Goal: Task Accomplishment & Management: Complete application form

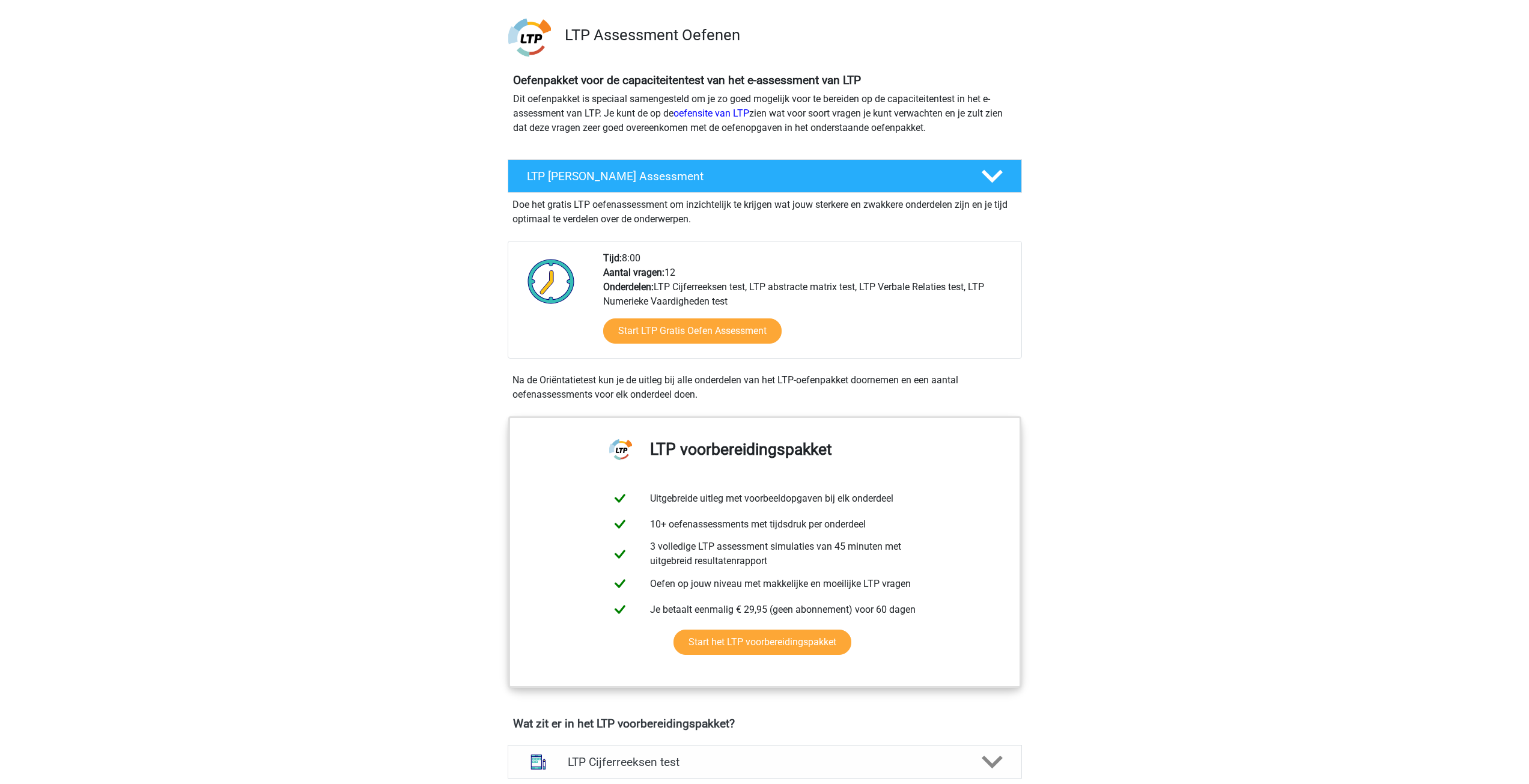
scroll to position [60, 0]
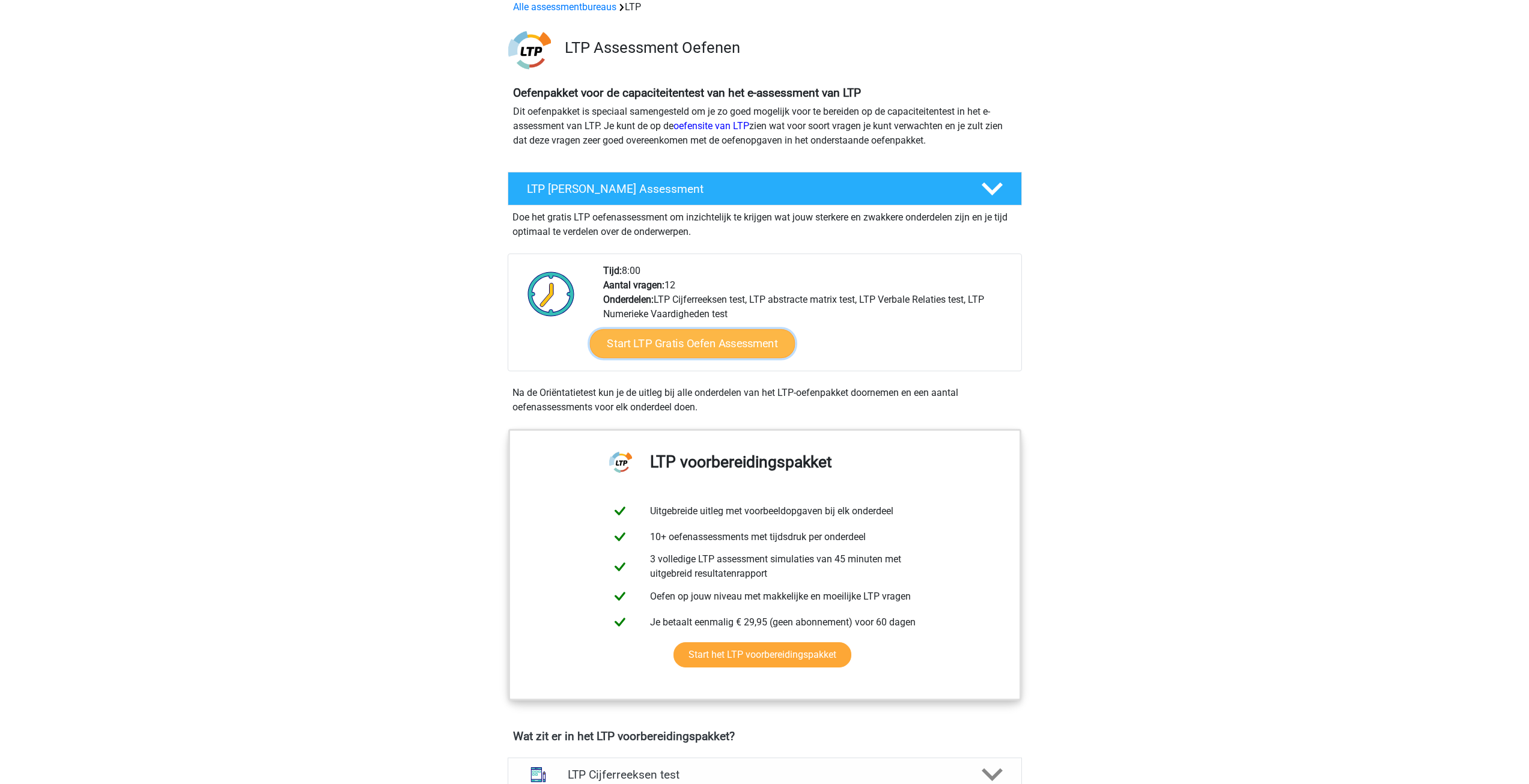
click at [690, 338] on link "Start LTP Gratis Oefen Assessment" at bounding box center [692, 343] width 206 height 29
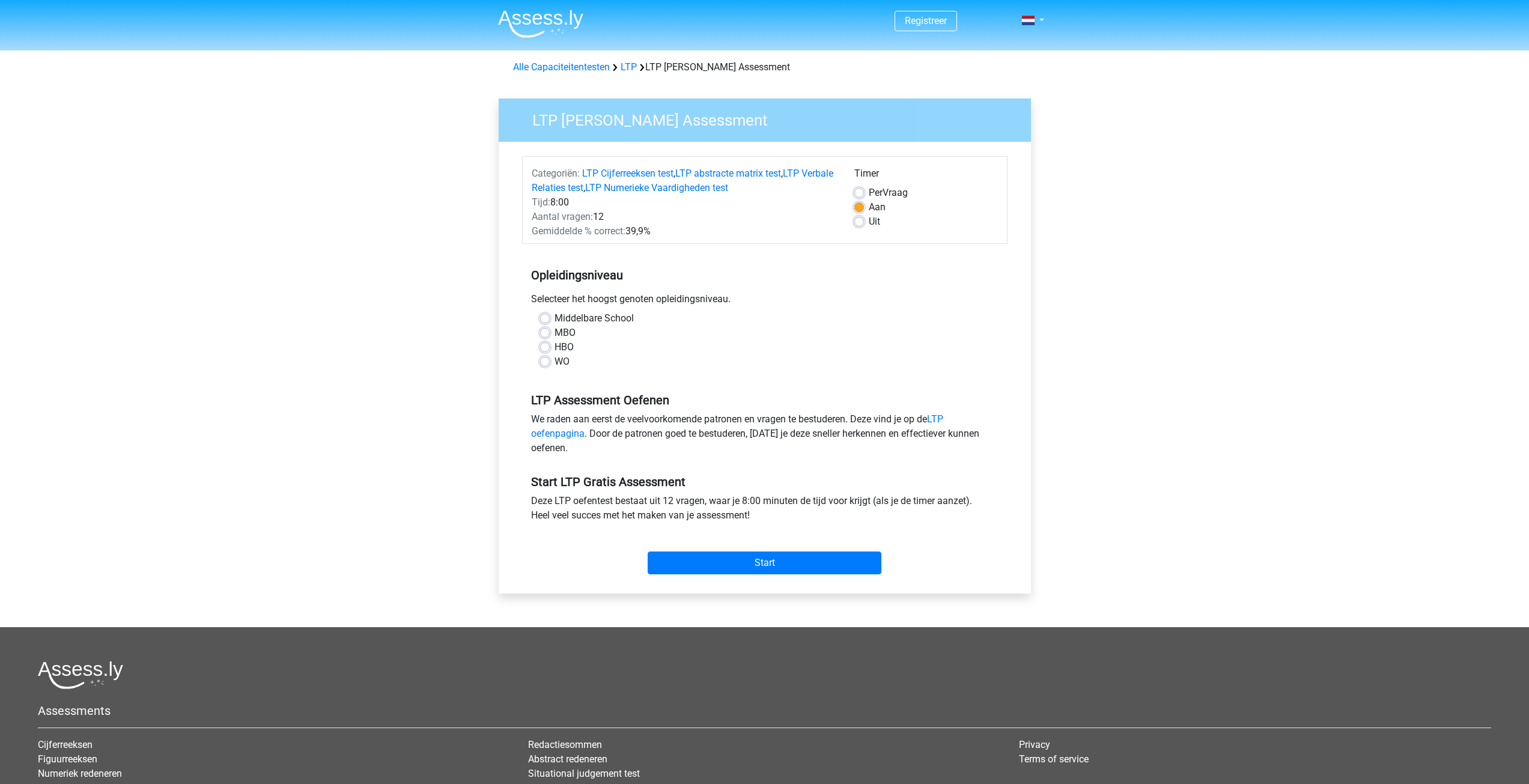
click at [555, 349] on label "HBO" at bounding box center [564, 347] width 19 height 14
click at [543, 349] on input "HBO" at bounding box center [545, 346] width 9 height 12
radio input "true"
click at [794, 564] on input "Start" at bounding box center [764, 563] width 234 height 23
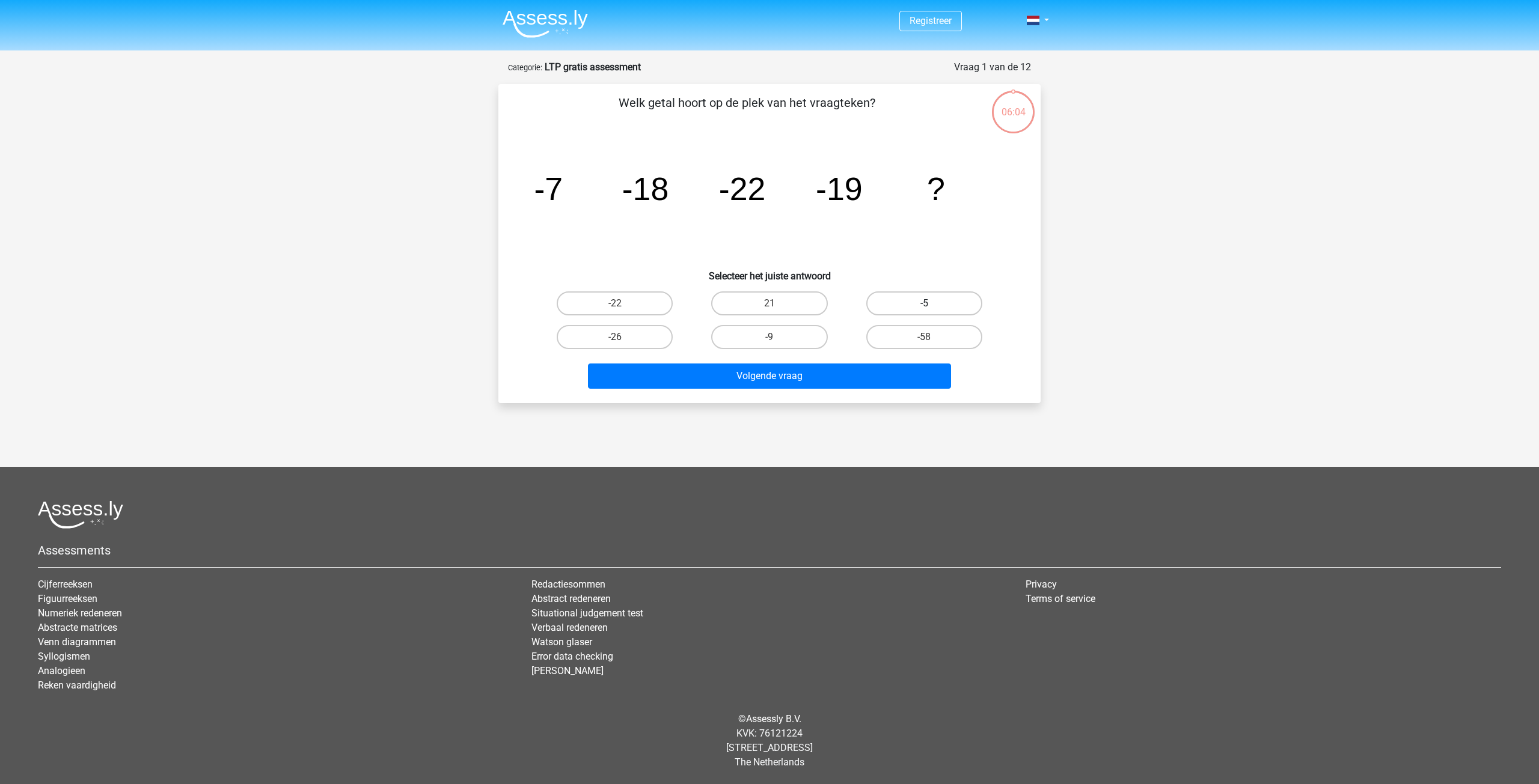
click at [934, 306] on label "-5" at bounding box center [924, 303] width 116 height 24
click at [932, 306] on input "-5" at bounding box center [928, 307] width 8 height 8
radio input "true"
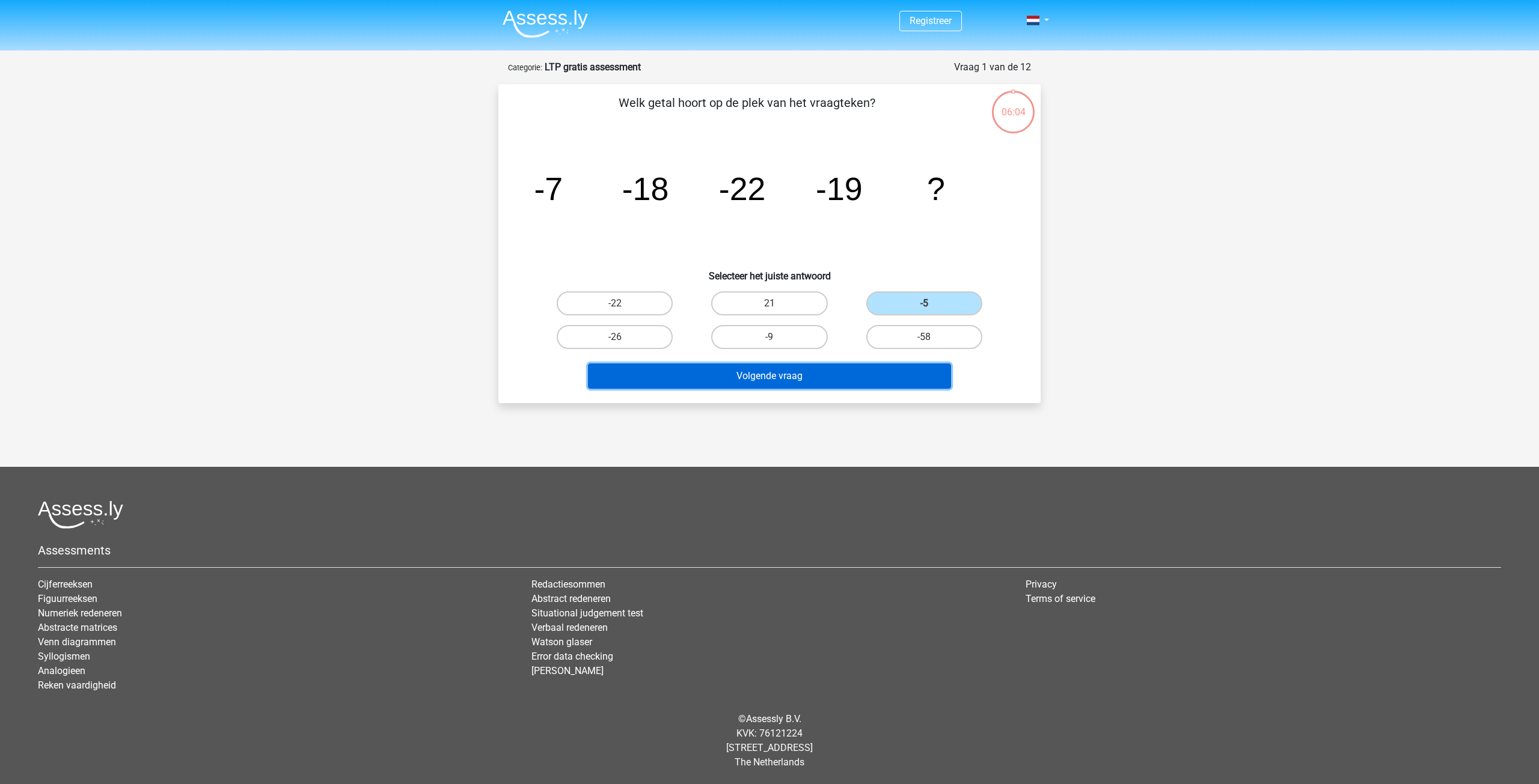
click at [837, 380] on button "Volgende vraag" at bounding box center [770, 376] width 364 height 25
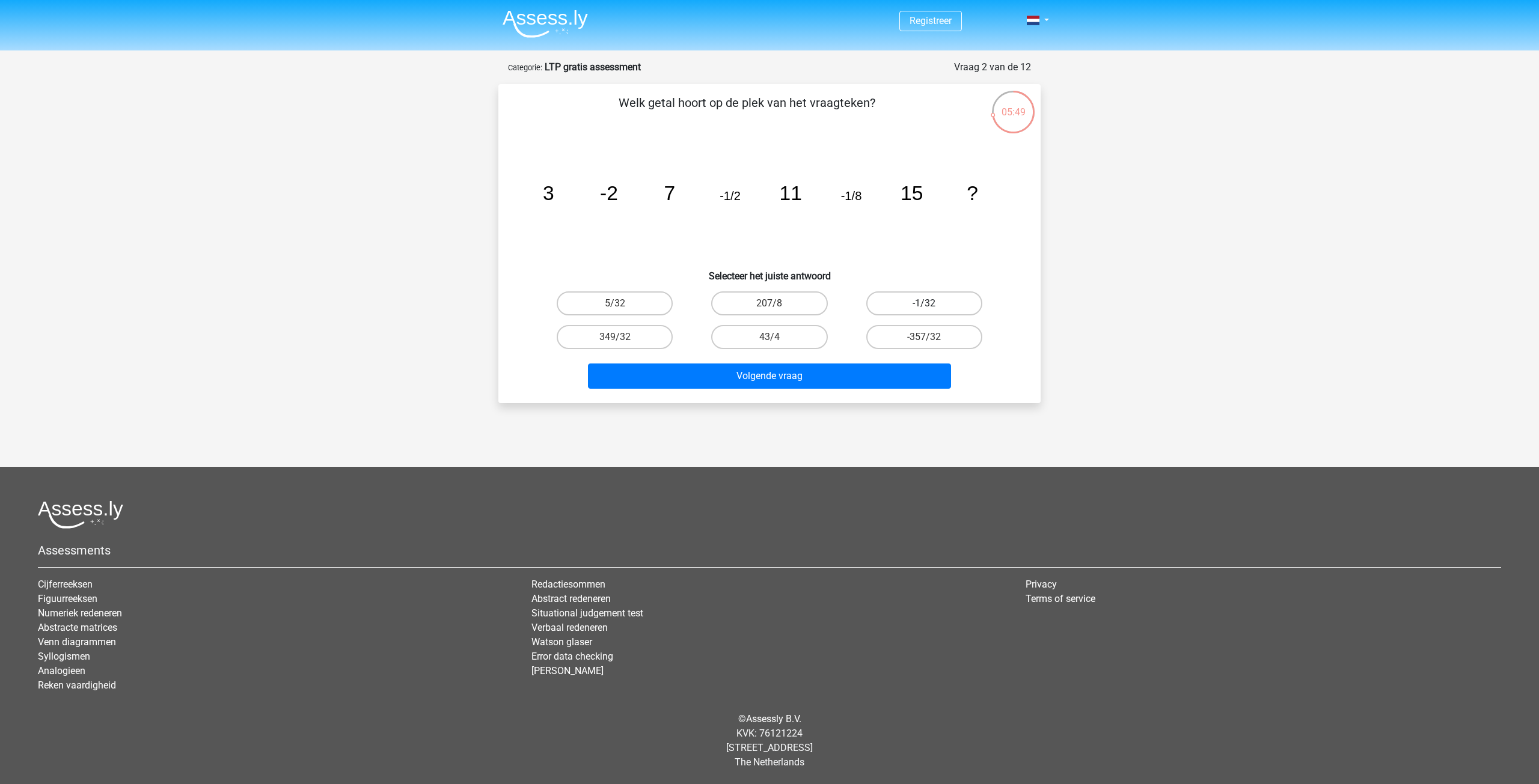
click at [936, 303] on label "-1/32" at bounding box center [924, 303] width 116 height 24
click at [932, 303] on input "-1/32" at bounding box center [928, 307] width 8 height 8
radio input "true"
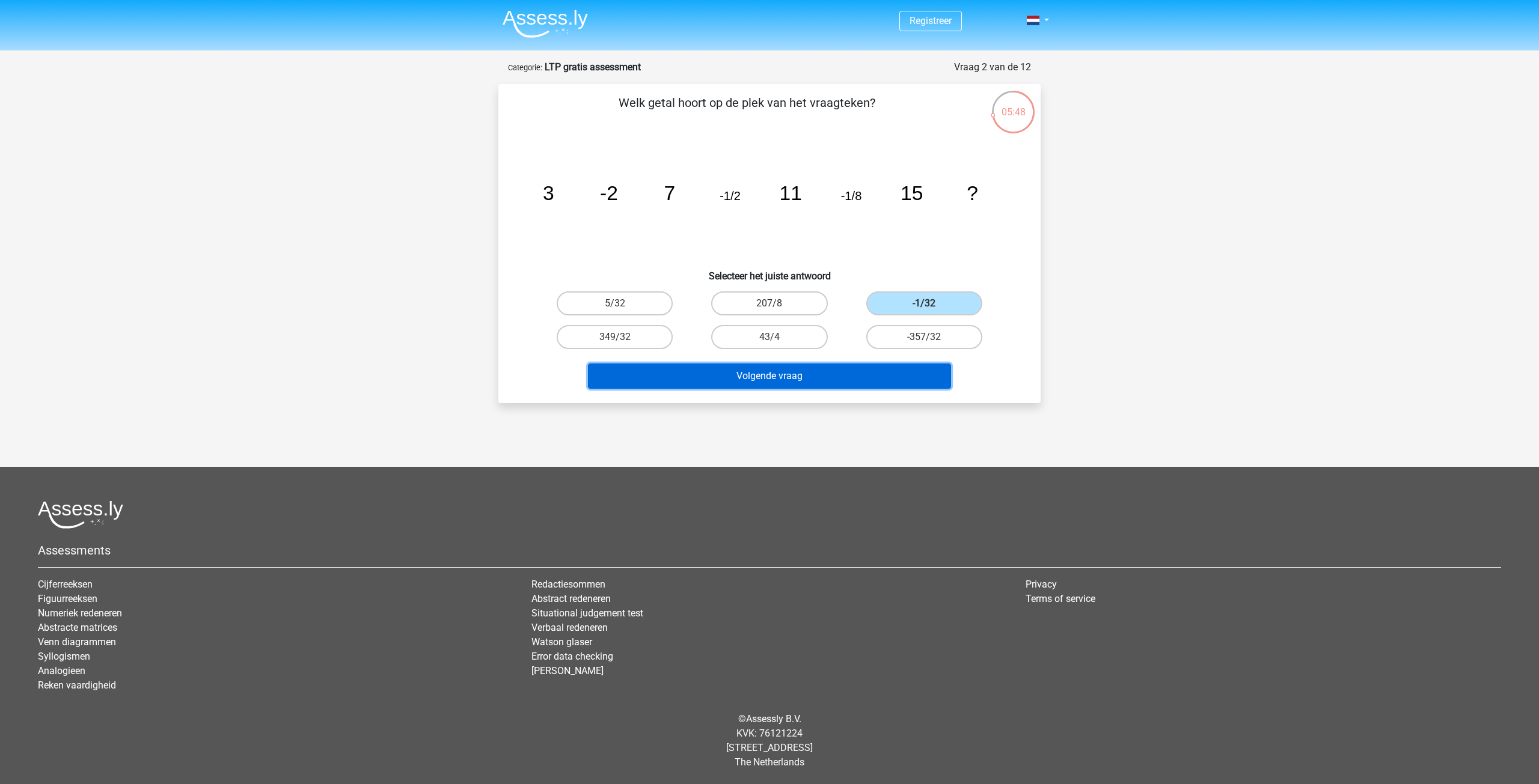
click at [808, 376] on button "Volgende vraag" at bounding box center [770, 376] width 364 height 25
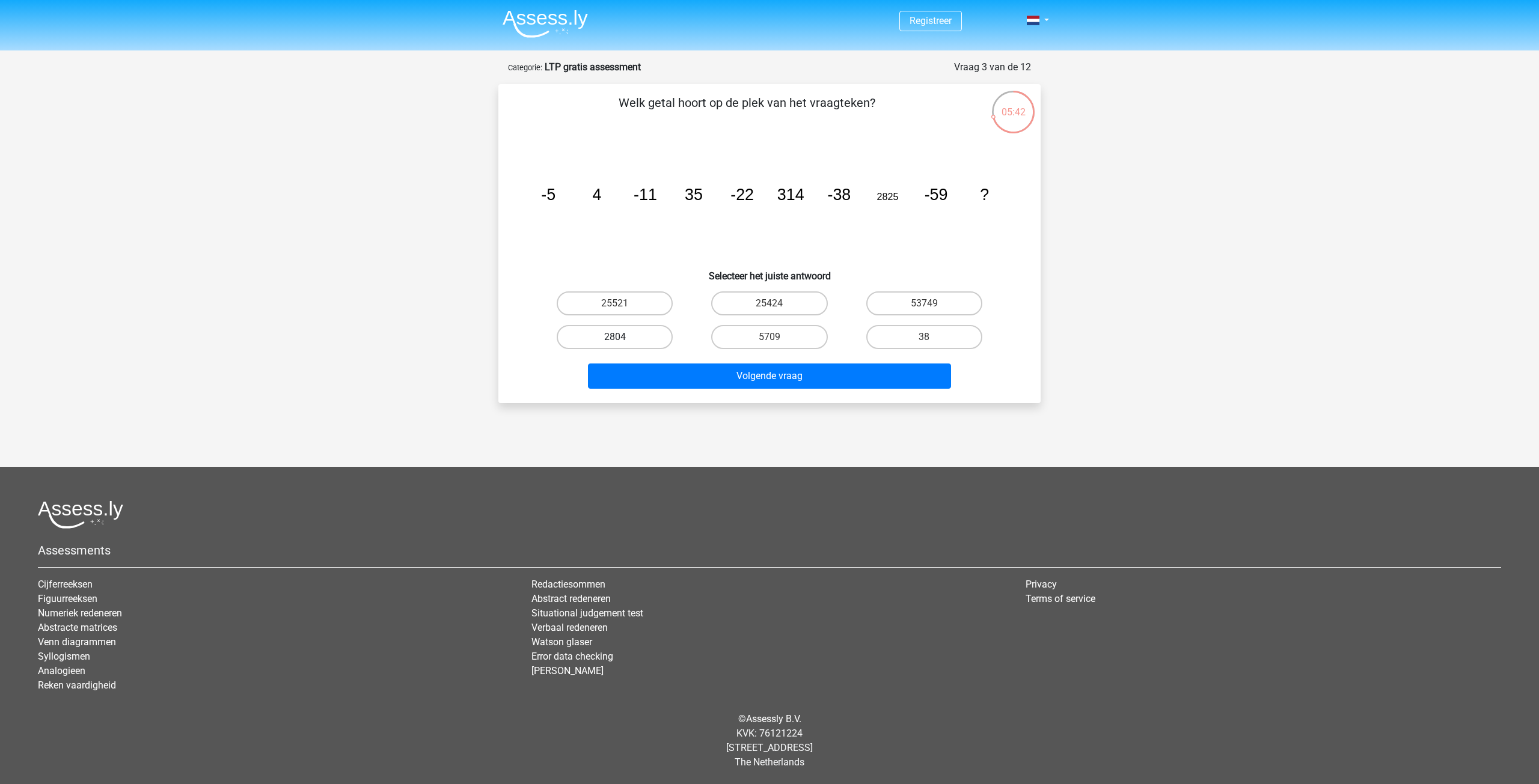
click at [628, 338] on label "2804" at bounding box center [614, 336] width 116 height 24
click at [623, 338] on input "2804" at bounding box center [619, 341] width 8 height 8
radio input "true"
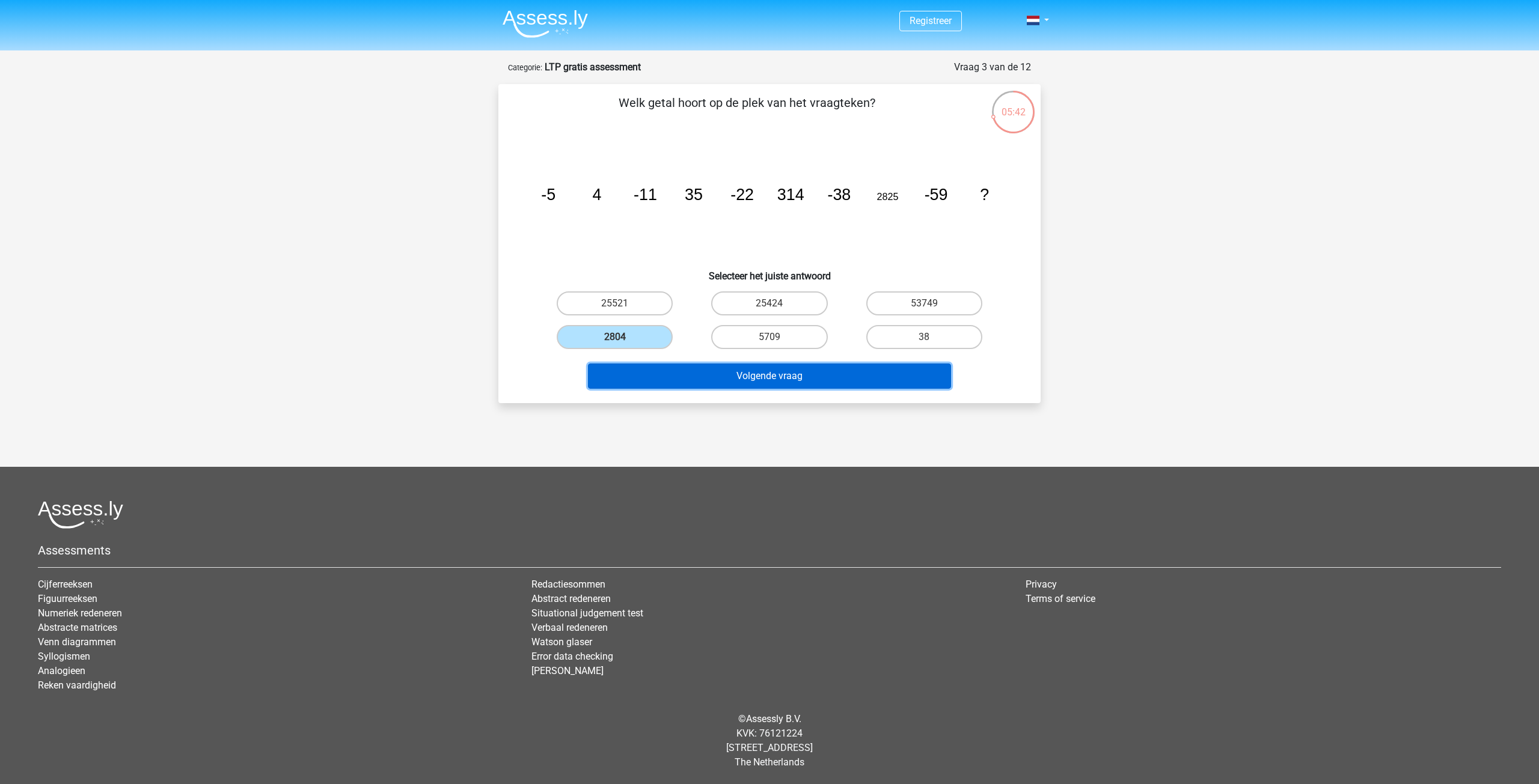
click at [715, 368] on button "Volgende vraag" at bounding box center [770, 376] width 364 height 25
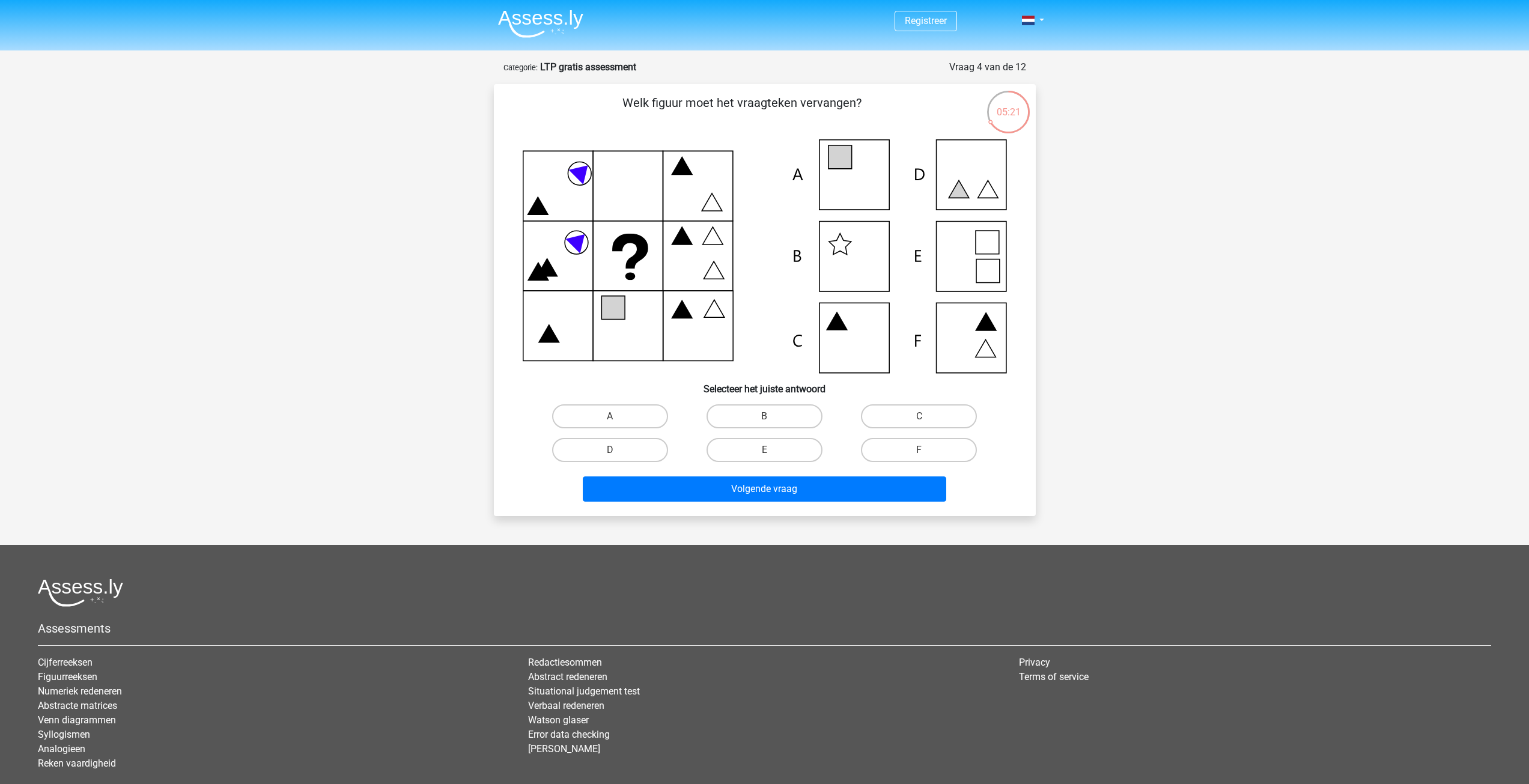
click at [851, 328] on icon at bounding box center [765, 256] width 484 height 234
click at [784, 450] on label "E" at bounding box center [764, 450] width 116 height 24
click at [772, 450] on input "E" at bounding box center [769, 454] width 8 height 8
radio input "true"
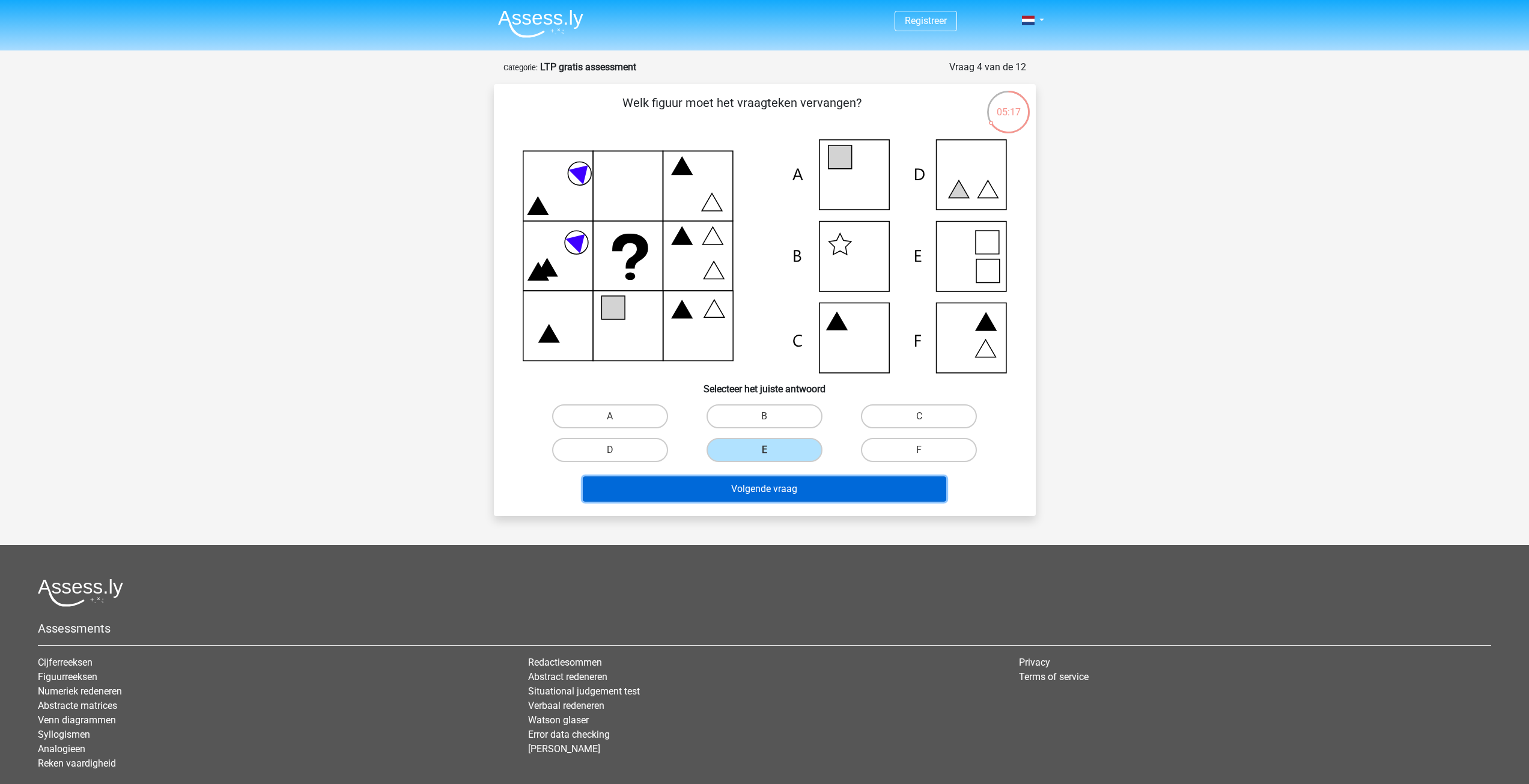
click at [792, 490] on button "Volgende vraag" at bounding box center [764, 488] width 364 height 25
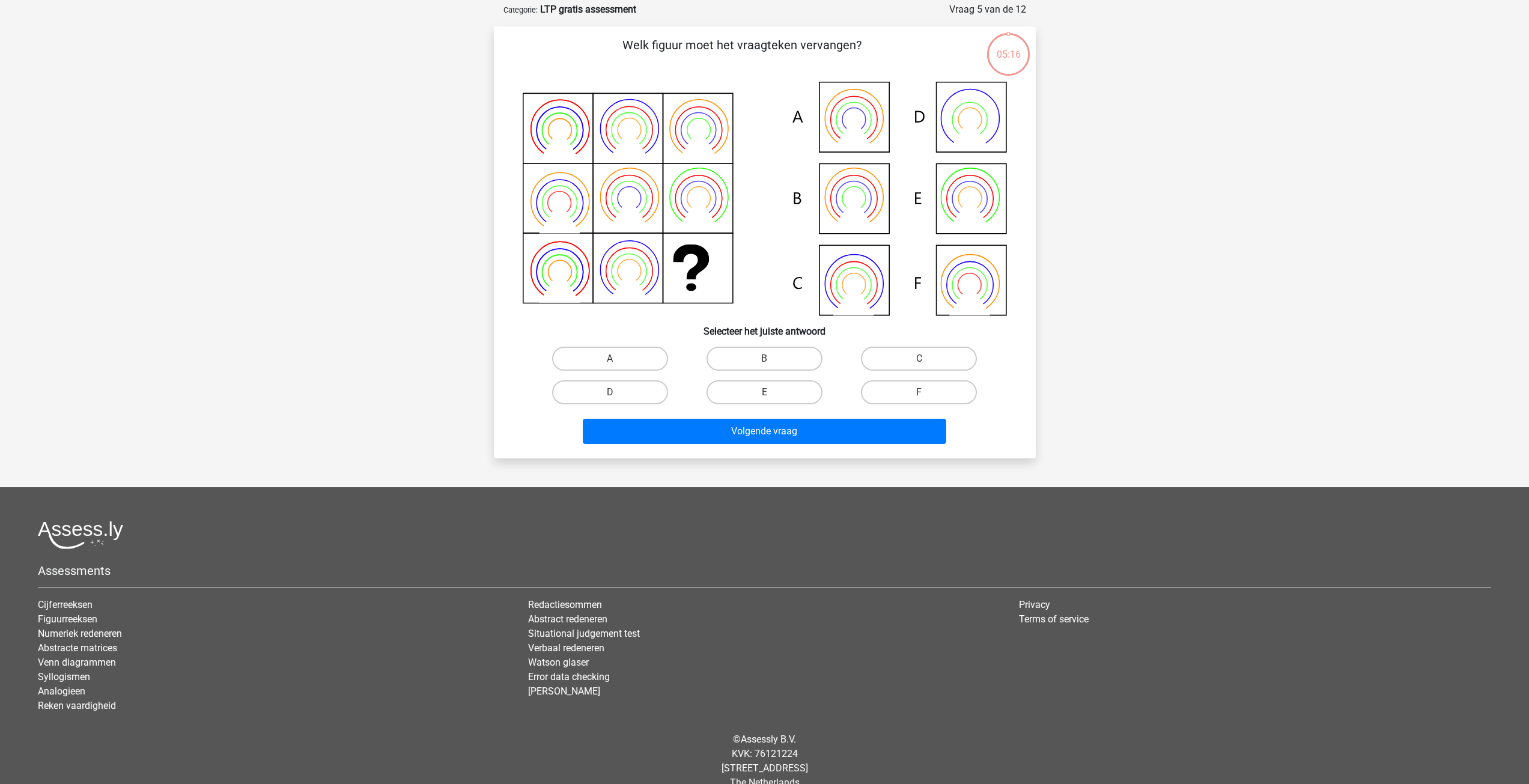
scroll to position [60, 0]
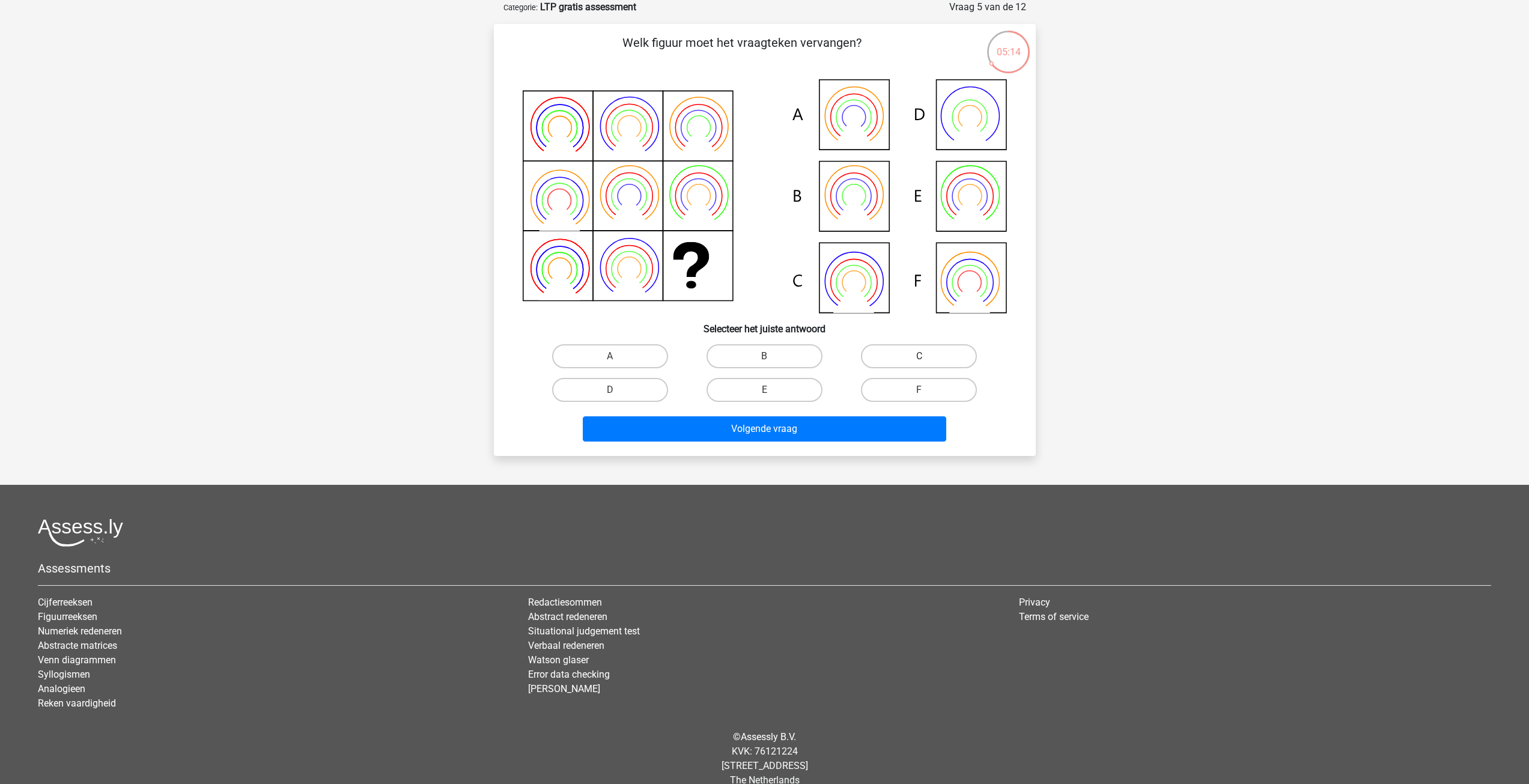
click at [893, 360] on label "C" at bounding box center [918, 356] width 116 height 24
click at [919, 360] on input "C" at bounding box center [923, 360] width 8 height 8
radio input "true"
click at [883, 422] on button "Volgende vraag" at bounding box center [764, 429] width 364 height 25
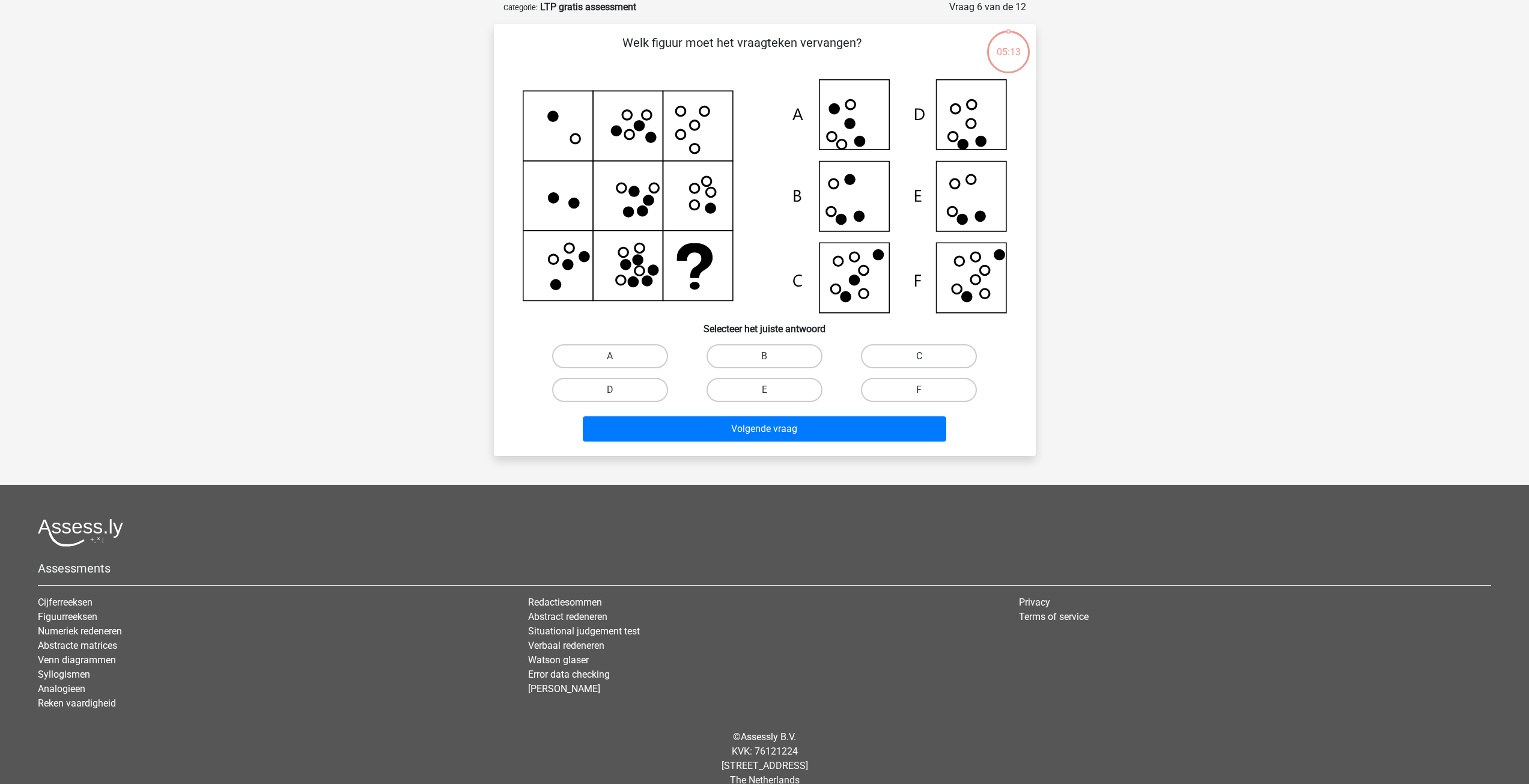
click at [913, 361] on label "C" at bounding box center [918, 356] width 116 height 24
click at [919, 361] on input "C" at bounding box center [923, 360] width 8 height 8
radio input "true"
click at [890, 414] on div "Volgende vraag" at bounding box center [765, 427] width 503 height 39
click at [854, 425] on button "Volgende vraag" at bounding box center [764, 429] width 364 height 25
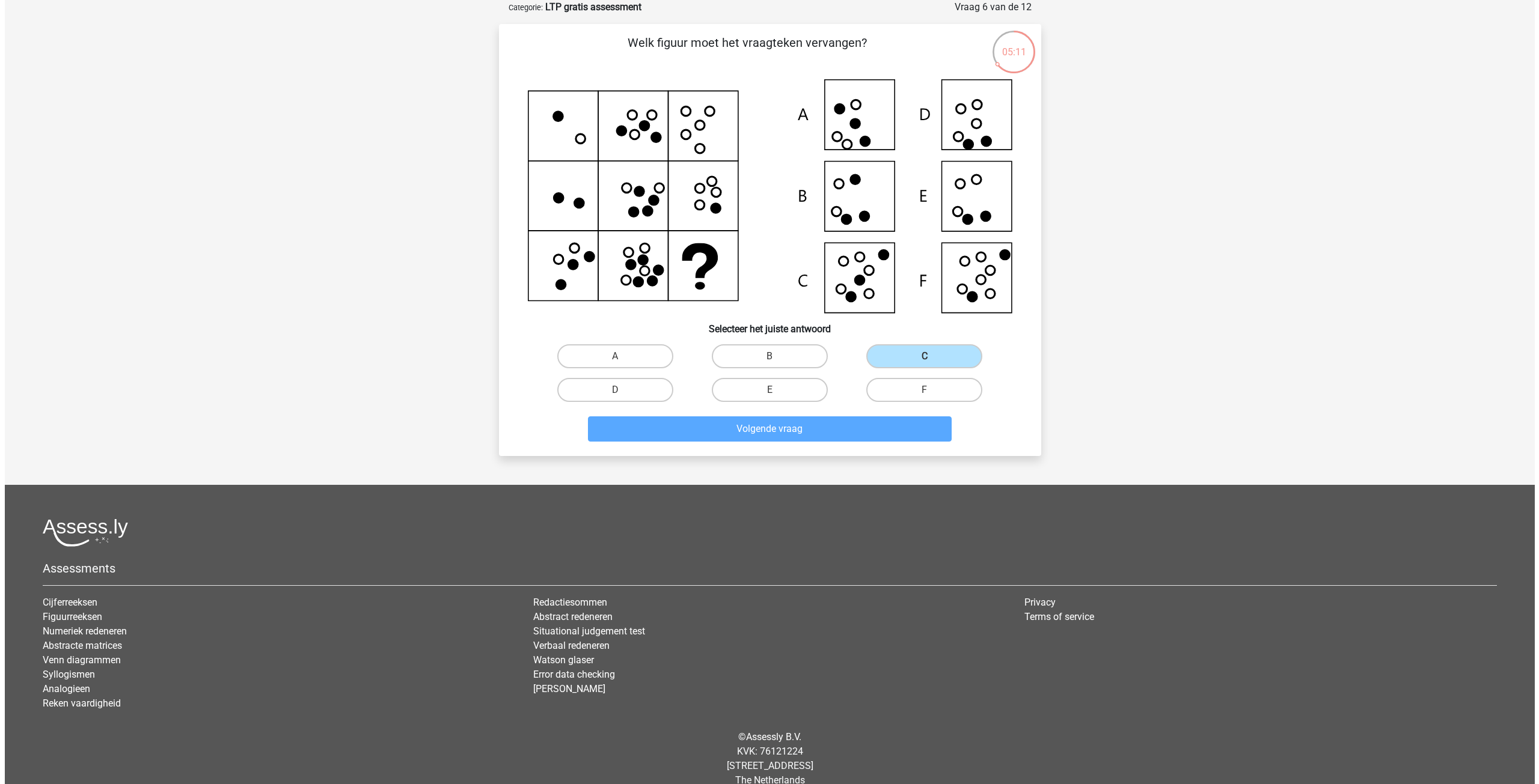
scroll to position [0, 0]
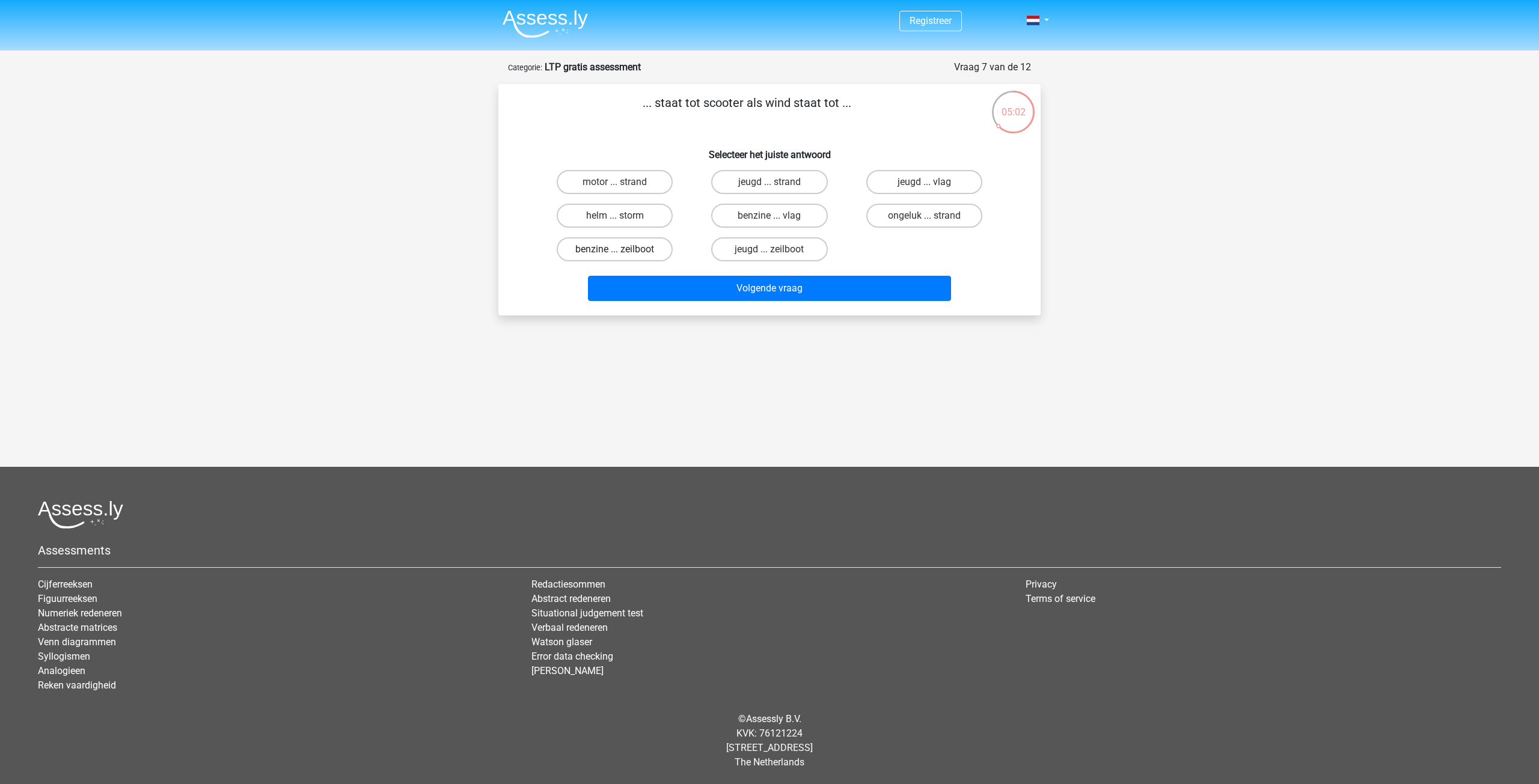
click at [641, 248] on label "benzine ... zeilboot" at bounding box center [614, 249] width 116 height 24
click at [623, 250] on input "benzine ... zeilboot" at bounding box center [619, 254] width 8 height 8
radio input "true"
click at [694, 284] on button "Volgende vraag" at bounding box center [770, 288] width 364 height 25
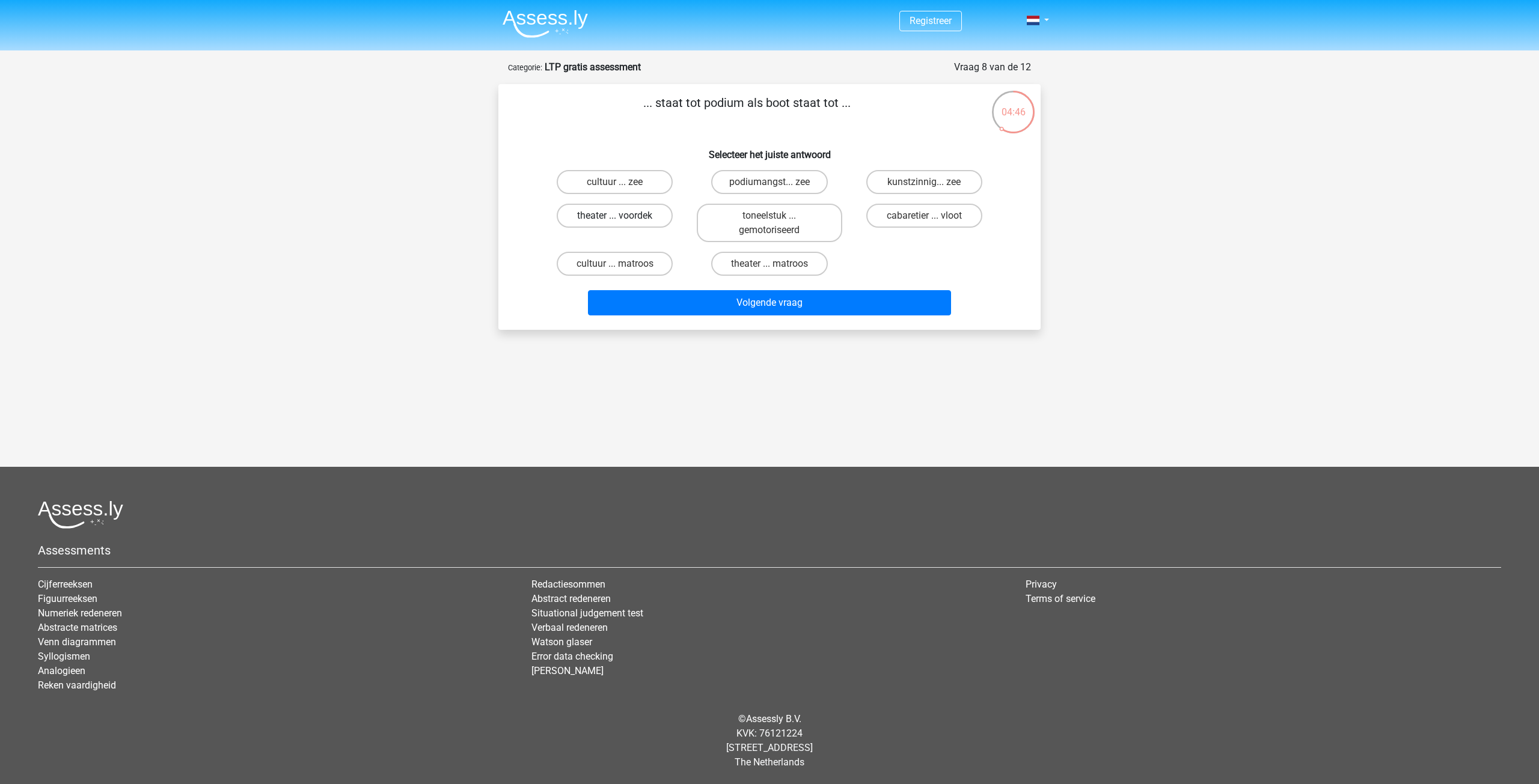
click at [634, 219] on label "theater ... voordek" at bounding box center [614, 215] width 116 height 24
click at [623, 219] on input "theater ... voordek" at bounding box center [619, 220] width 8 height 8
radio input "true"
click at [788, 299] on button "Volgende vraag" at bounding box center [770, 302] width 364 height 25
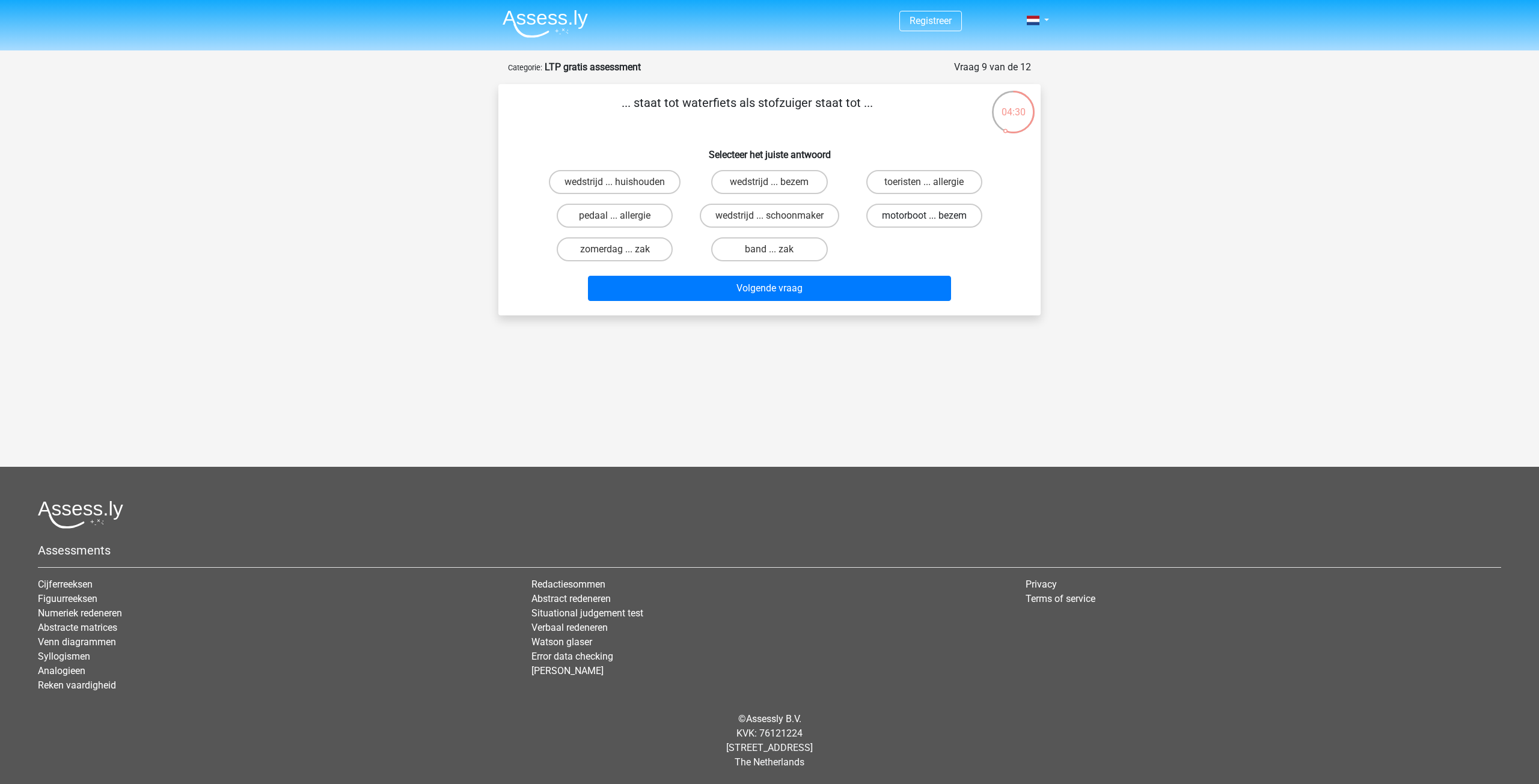
click at [933, 220] on label "motorboot ... bezem" at bounding box center [924, 215] width 116 height 24
click at [932, 220] on input "motorboot ... bezem" at bounding box center [928, 220] width 8 height 8
radio input "true"
click at [860, 286] on button "Volgende vraag" at bounding box center [770, 288] width 364 height 25
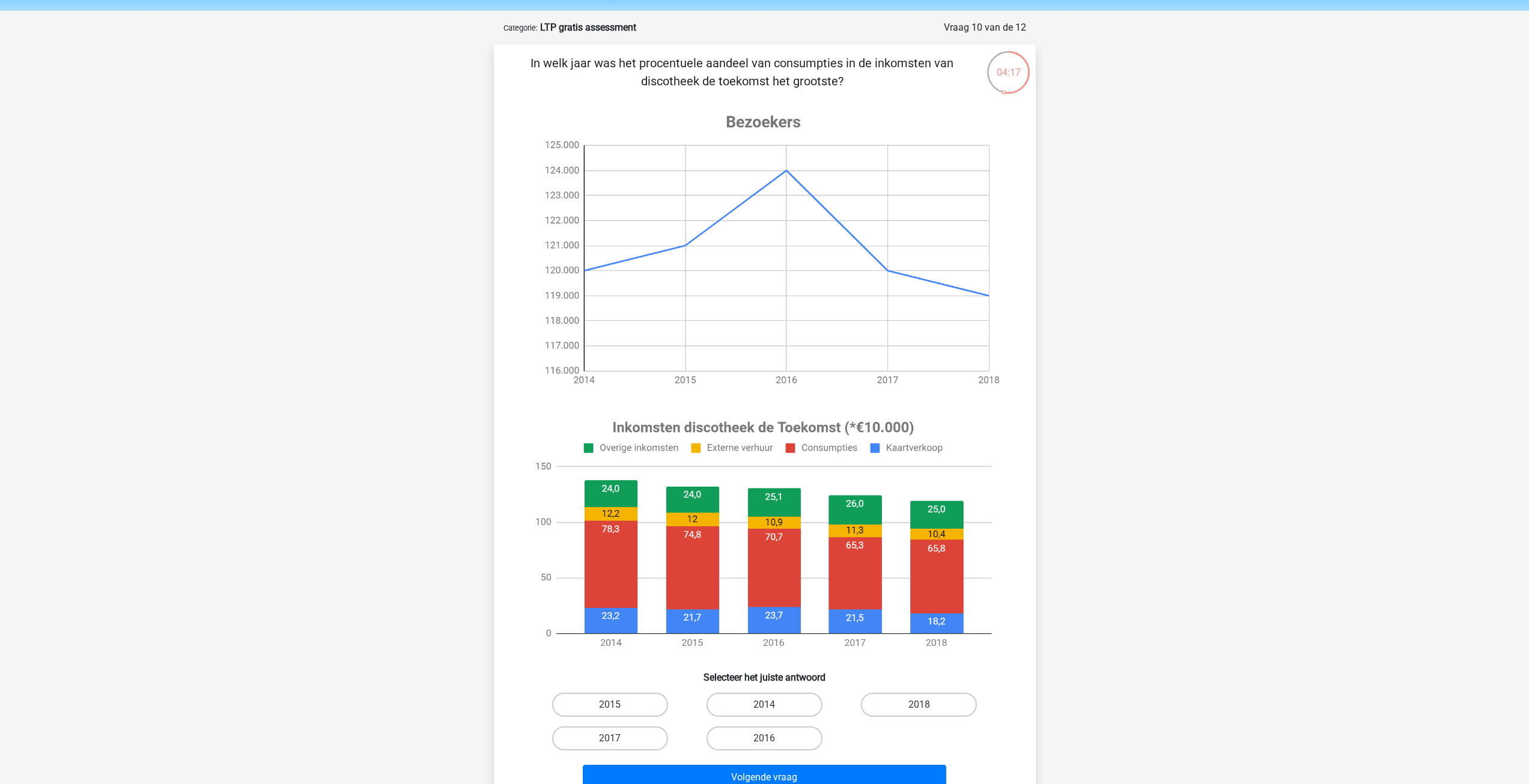
scroll to position [60, 0]
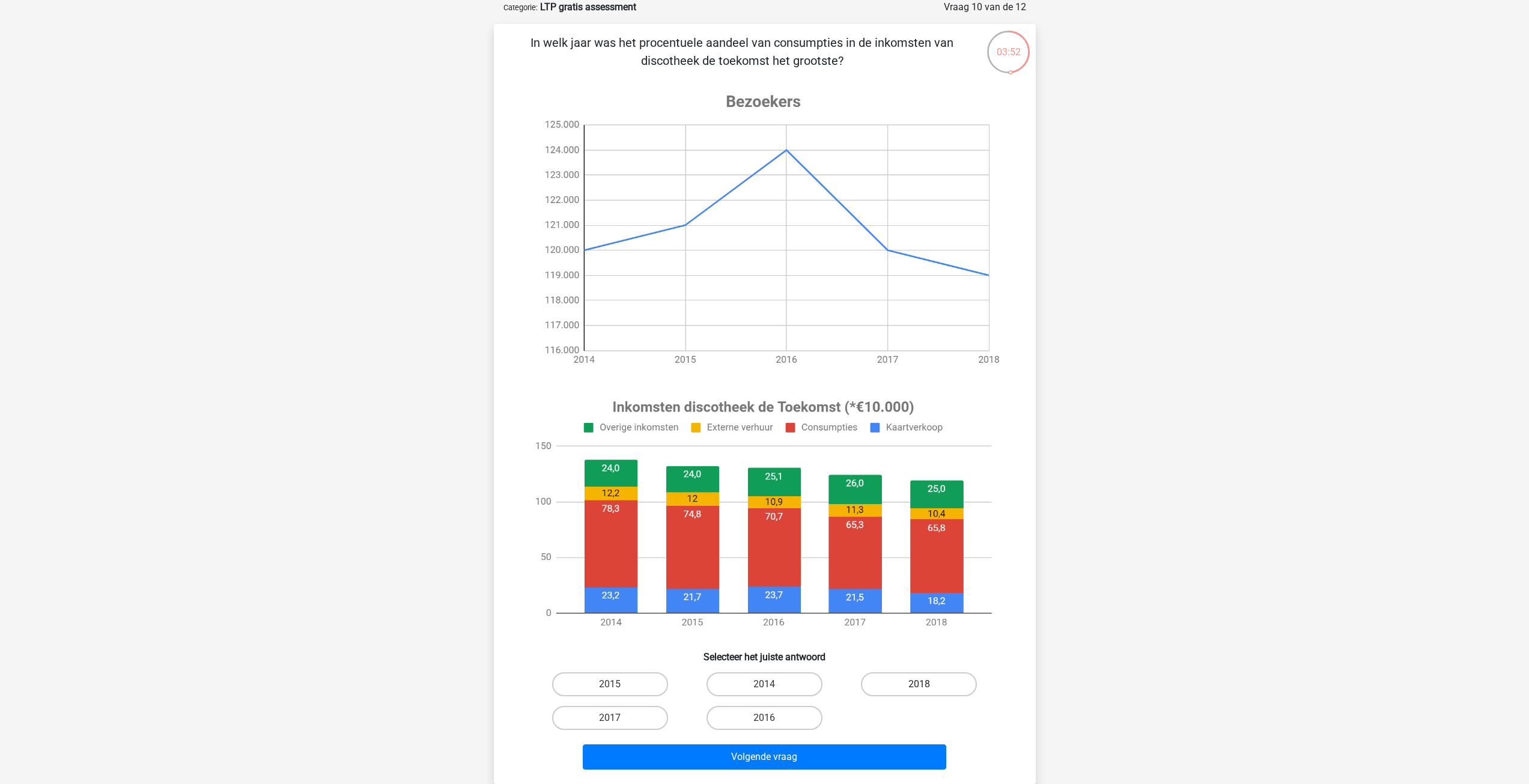
click at [925, 676] on label "2018" at bounding box center [918, 684] width 116 height 24
click at [925, 684] on input "2018" at bounding box center [923, 688] width 8 height 8
radio input "true"
click at [828, 768] on button "Volgende vraag" at bounding box center [764, 757] width 364 height 25
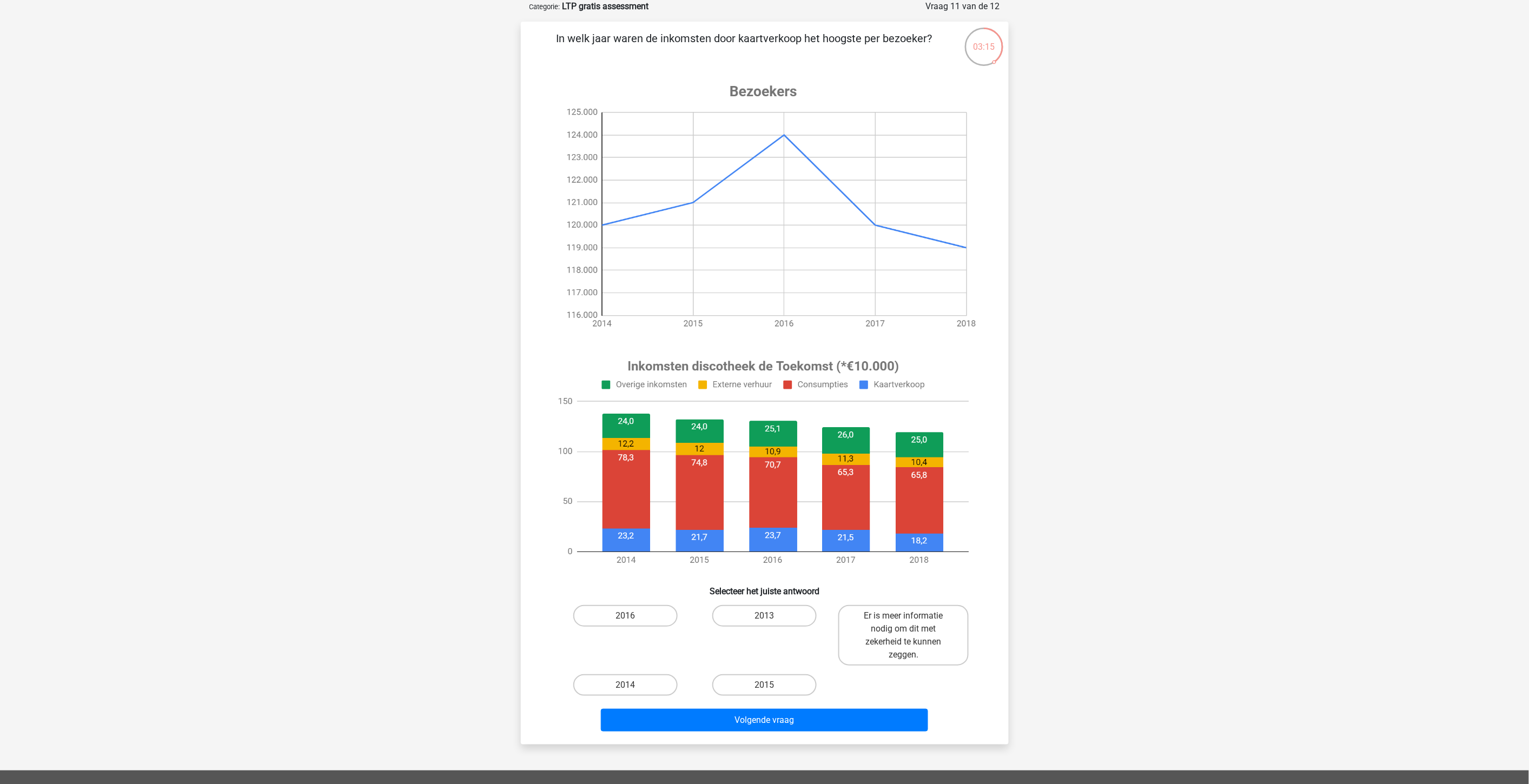
click at [631, 619] on input "2016" at bounding box center [629, 620] width 7 height 7
radio input "true"
click at [792, 705] on button "Volgende vraag" at bounding box center [764, 720] width 327 height 23
click at [642, 614] on label "2018" at bounding box center [625, 615] width 104 height 21
click at [633, 616] on input "2018" at bounding box center [629, 620] width 7 height 7
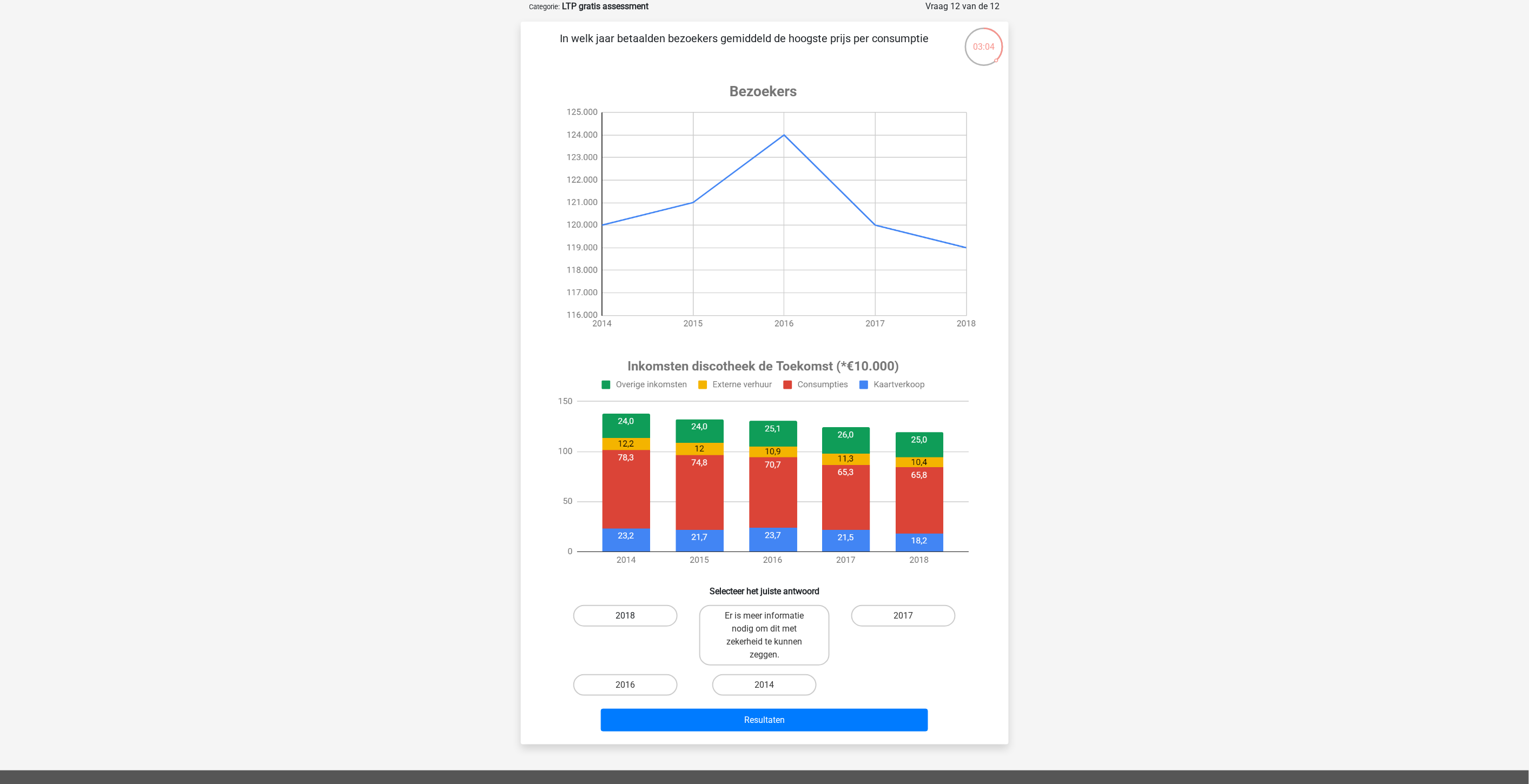
radio input "true"
click at [819, 705] on button "Resultaten" at bounding box center [764, 720] width 327 height 23
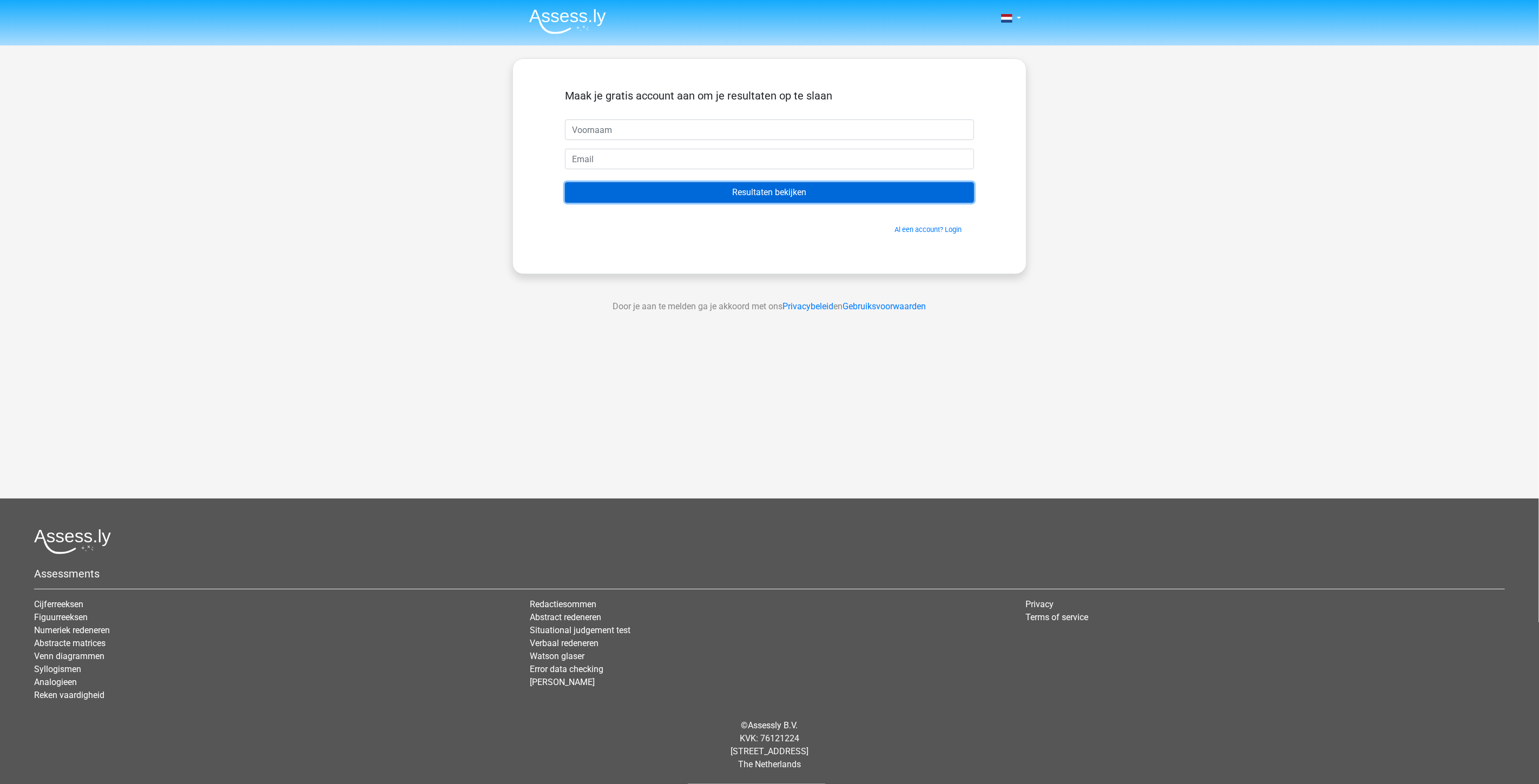
click at [879, 190] on input "Resultaten bekijken" at bounding box center [770, 193] width 409 height 21
type input "max"
type input "0818214@gmail.com"
click at [700, 192] on input "Resultaten bekijken" at bounding box center [770, 193] width 409 height 21
